Goal: Navigation & Orientation: Find specific page/section

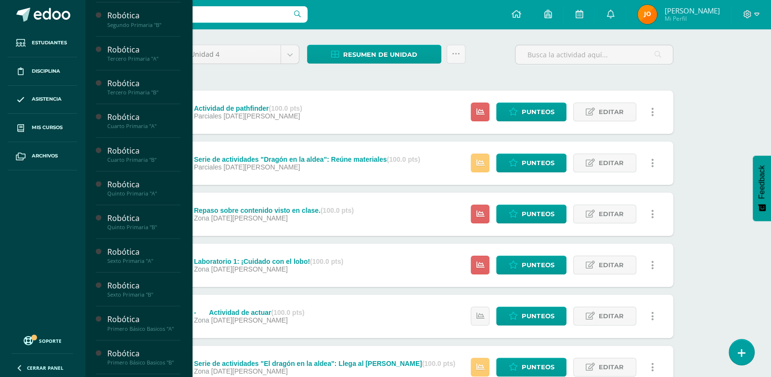
scroll to position [367, 0]
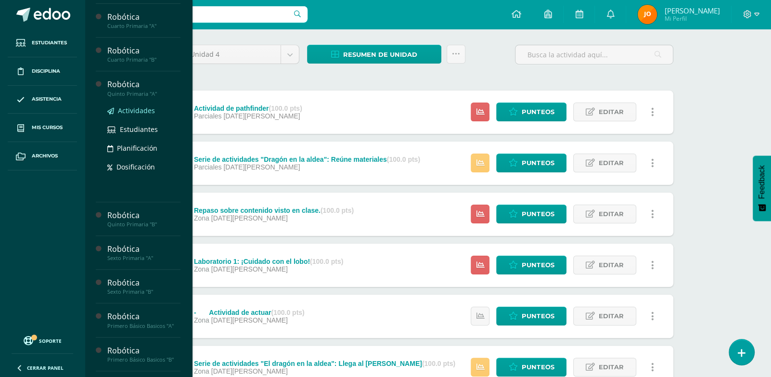
click at [135, 115] on span "Actividades" at bounding box center [136, 110] width 37 height 9
